Goal: Find specific page/section: Find specific page/section

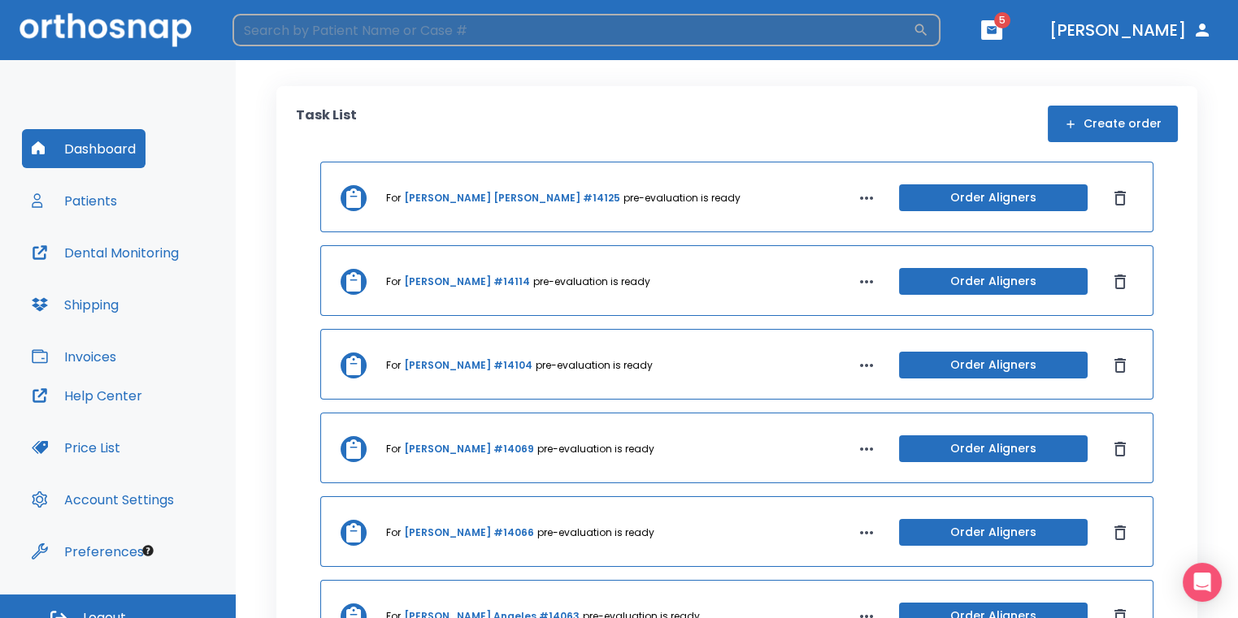
click at [706, 37] on input "search" at bounding box center [572, 30] width 680 height 33
type input "medina"
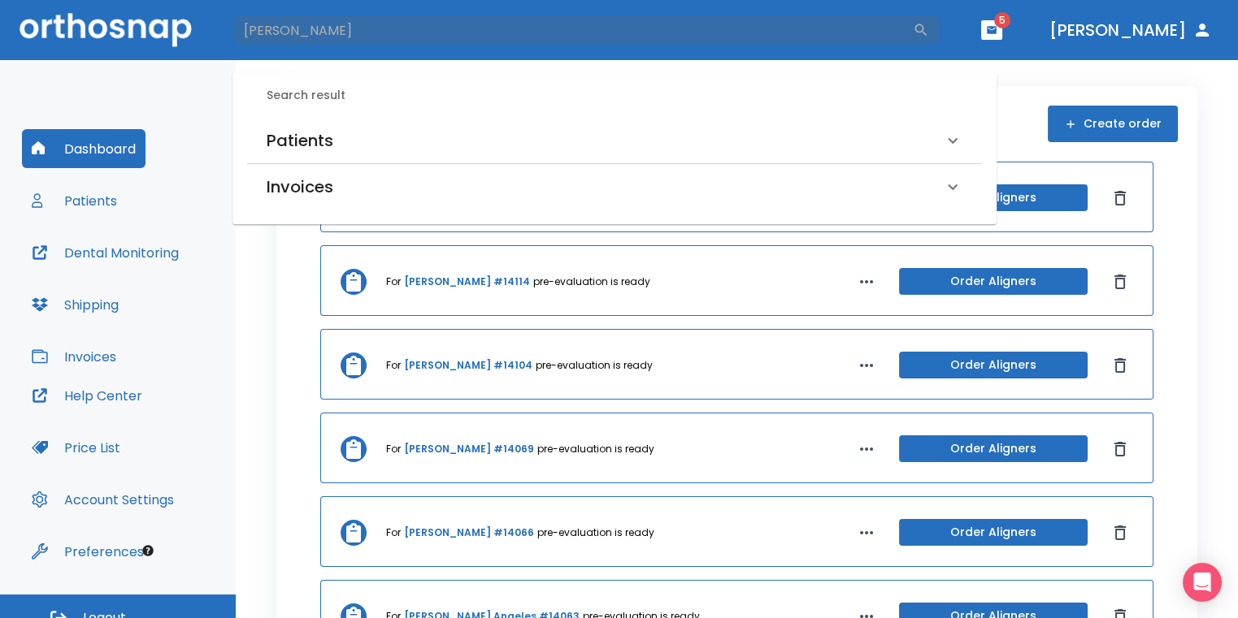
click at [582, 141] on div "Patients" at bounding box center [605, 141] width 676 height 26
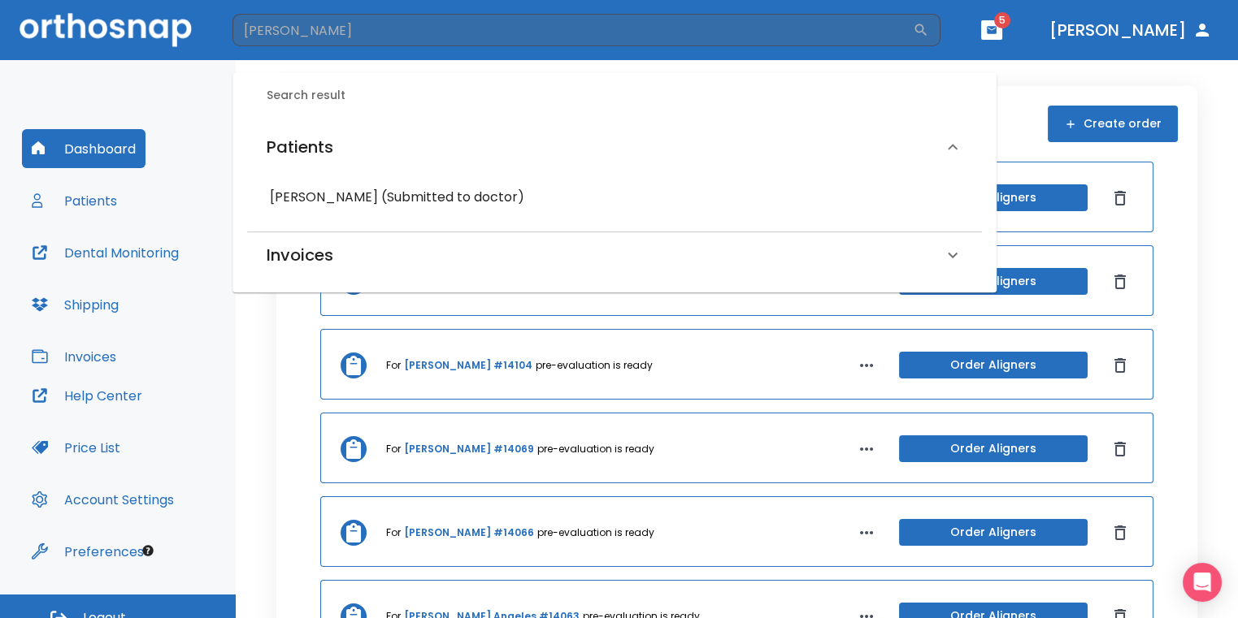
click at [431, 191] on h6 "Esteban Medina (Submitted to doctor)" at bounding box center [614, 197] width 689 height 23
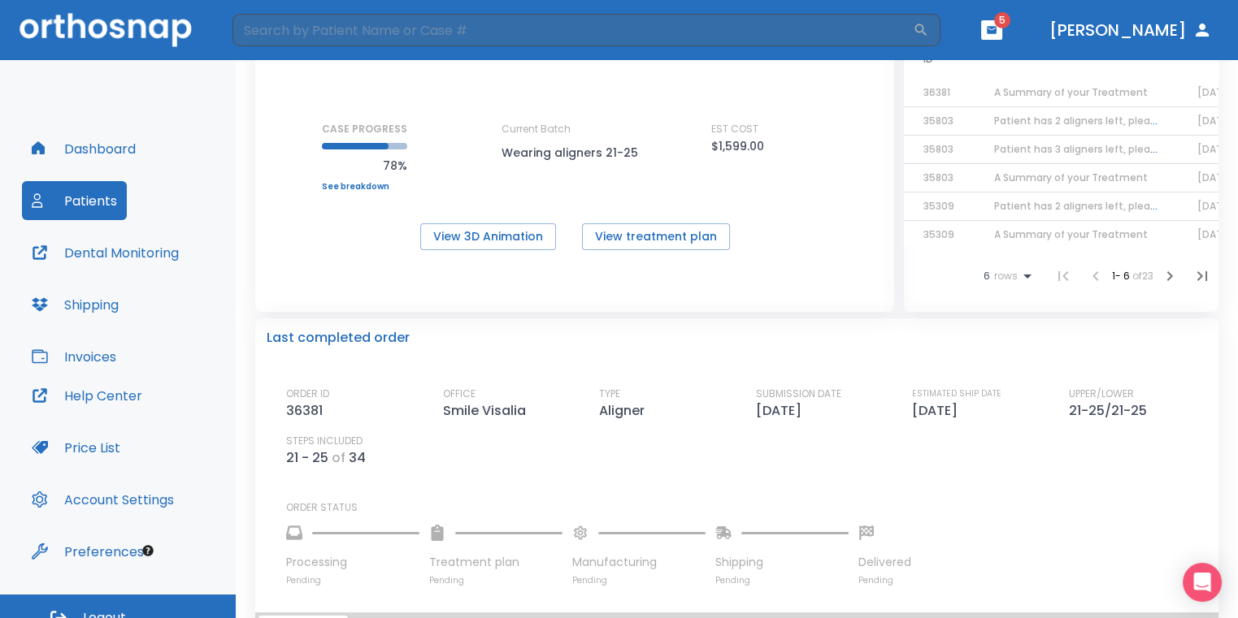
scroll to position [406, 0]
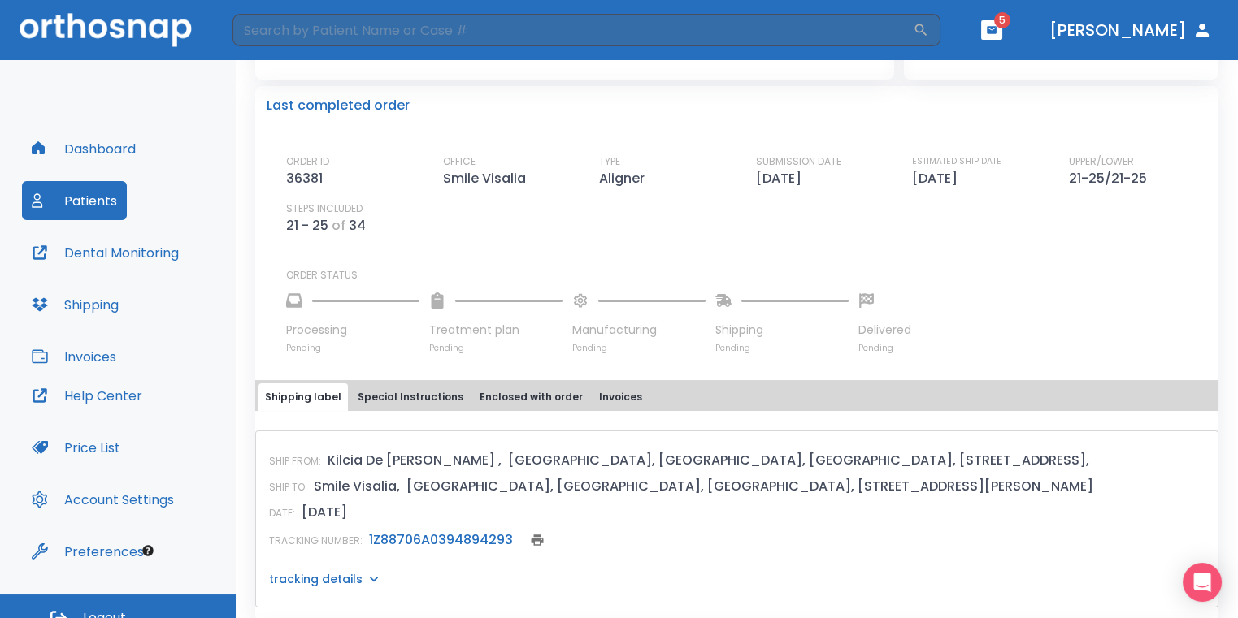
click at [492, 534] on link "1Z88706A0394894293" at bounding box center [441, 540] width 144 height 19
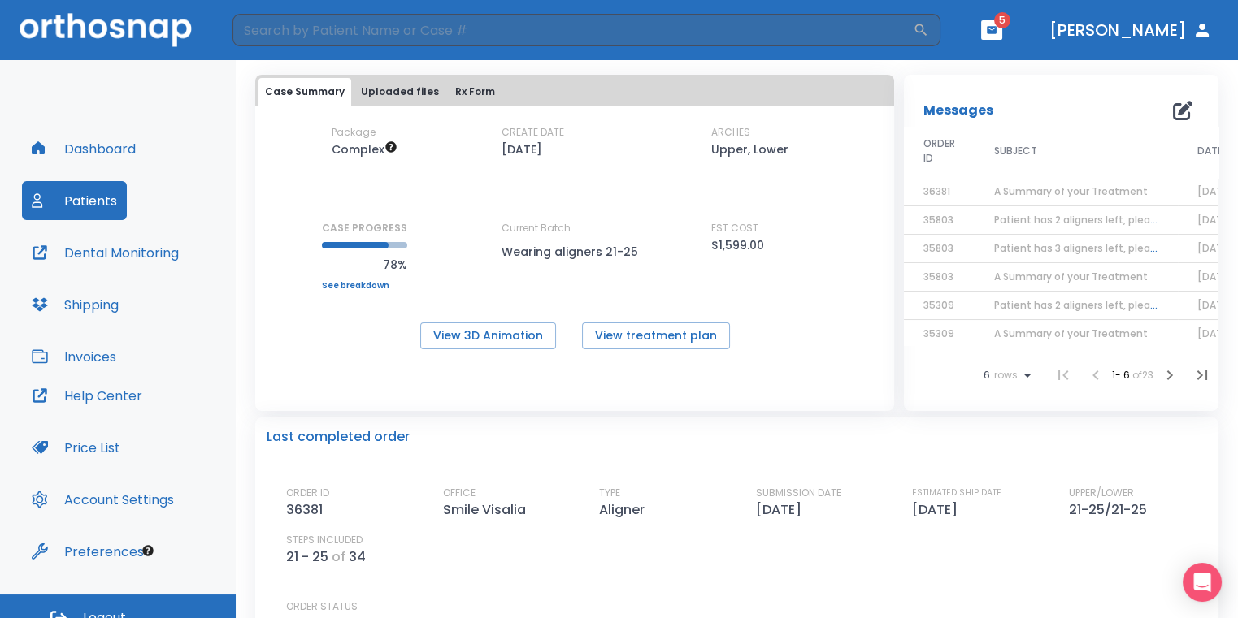
scroll to position [0, 0]
